Goal: Information Seeking & Learning: Learn about a topic

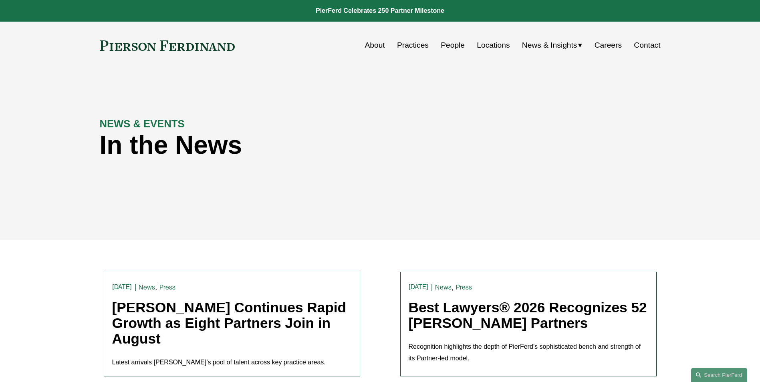
click at [0, 0] on span "Insights" at bounding box center [0, 0] width 0 height 0
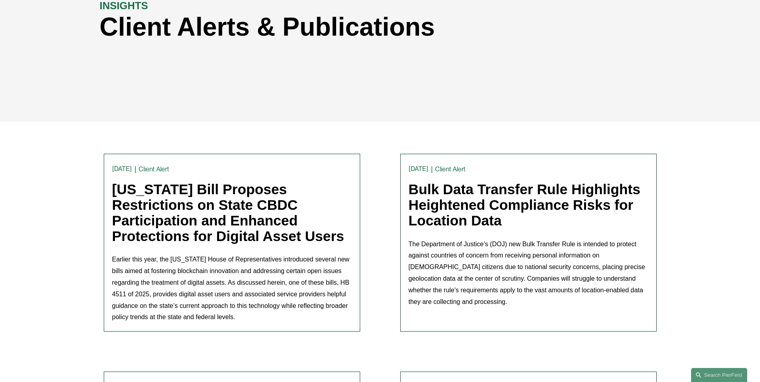
scroll to position [120, 0]
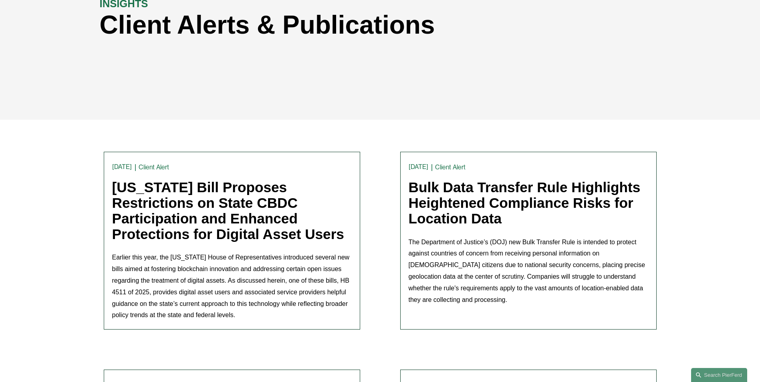
click at [253, 214] on link "Michigan Bill Proposes Restrictions on State CBDC Participation and Enhanced Pr…" at bounding box center [228, 210] width 232 height 62
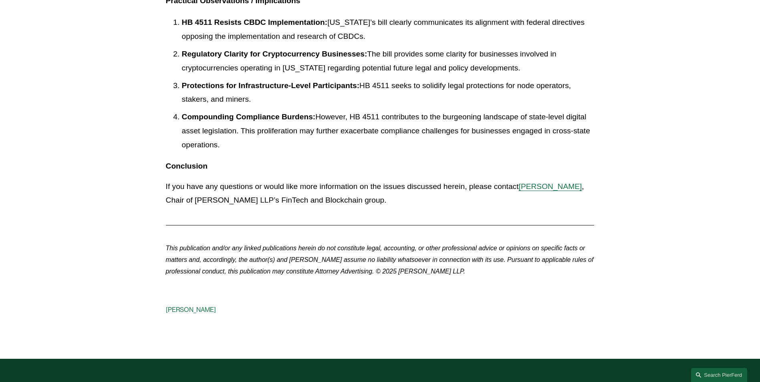
scroll to position [1001, 0]
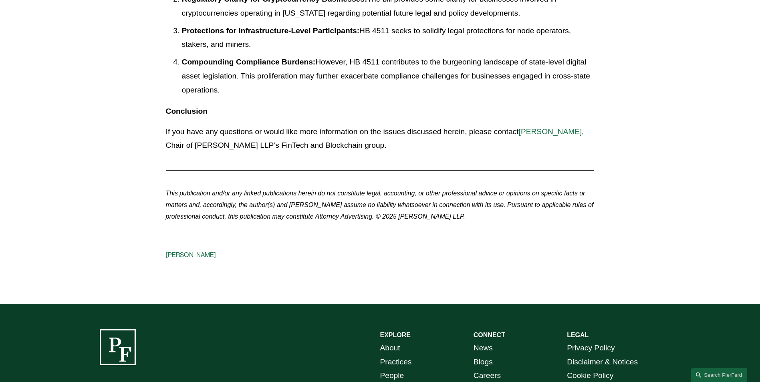
click at [540, 127] on span "[PERSON_NAME]" at bounding box center [550, 131] width 63 height 8
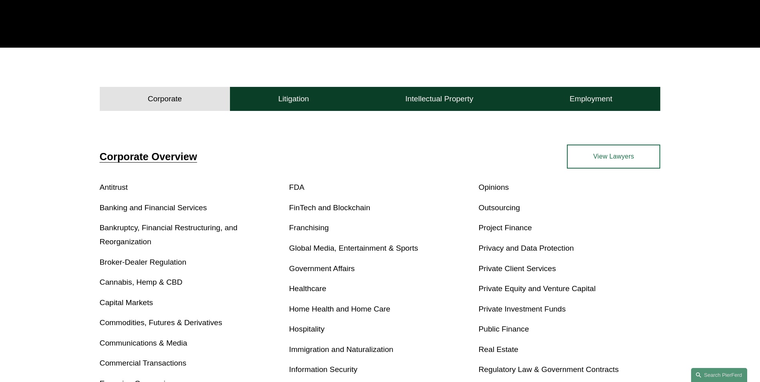
scroll to position [200, 0]
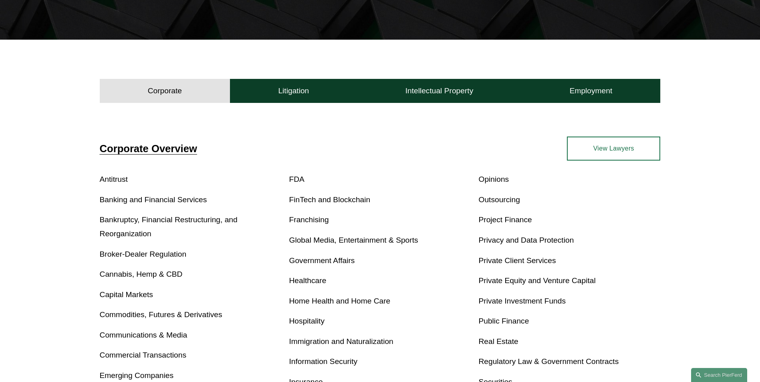
click at [200, 39] on link "Privacy and Data Protection" at bounding box center [525, 240] width 95 height 8
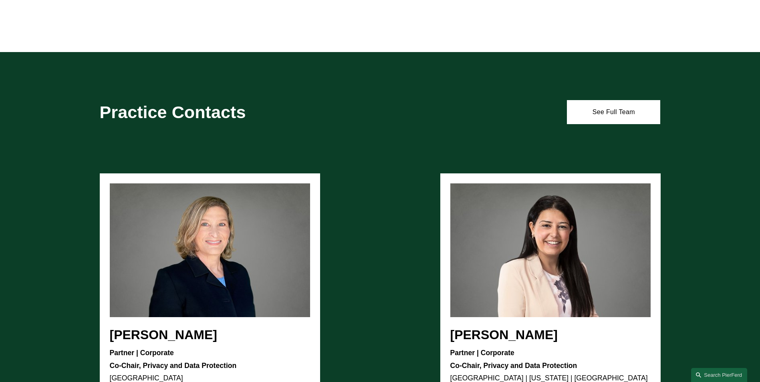
scroll to position [481, 0]
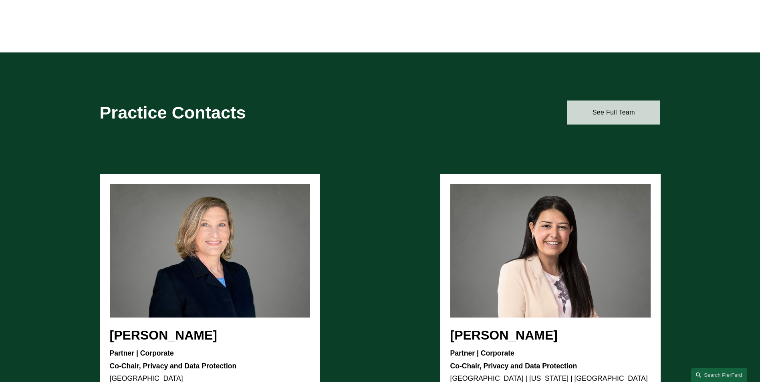
click at [584, 118] on link "See Full Team" at bounding box center [613, 113] width 93 height 24
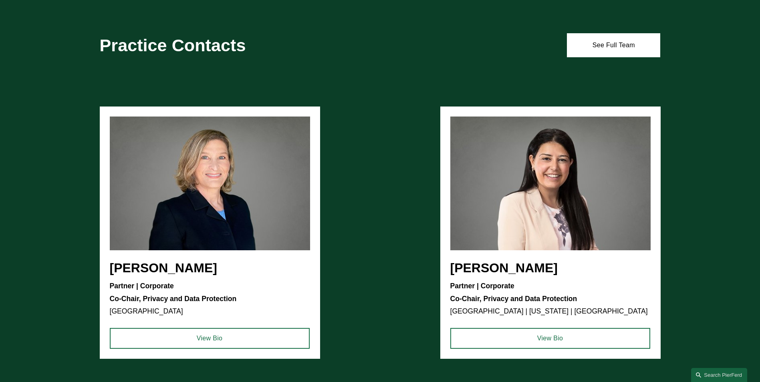
scroll to position [561, 0]
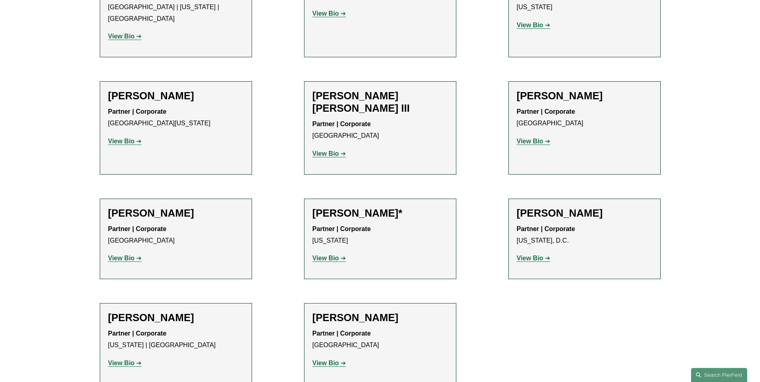
scroll to position [641, 0]
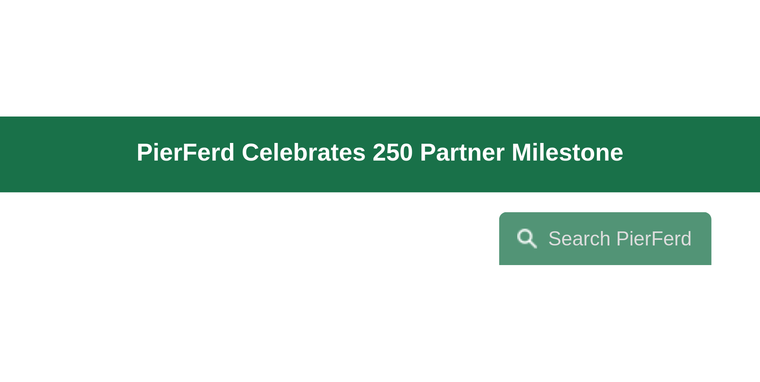
scroll to position [793, 0]
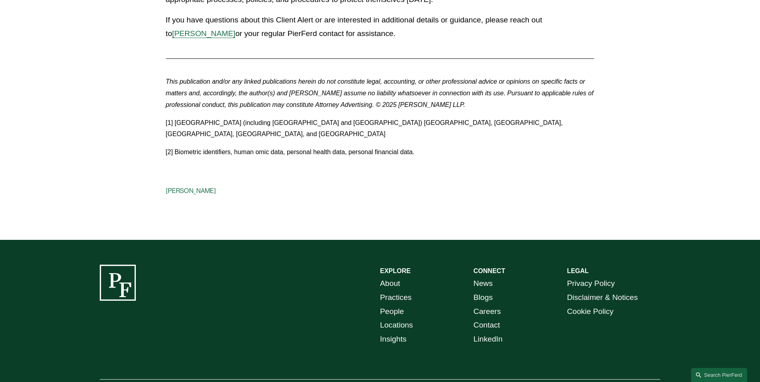
scroll to position [2062, 0]
